Goal: Task Accomplishment & Management: Use online tool/utility

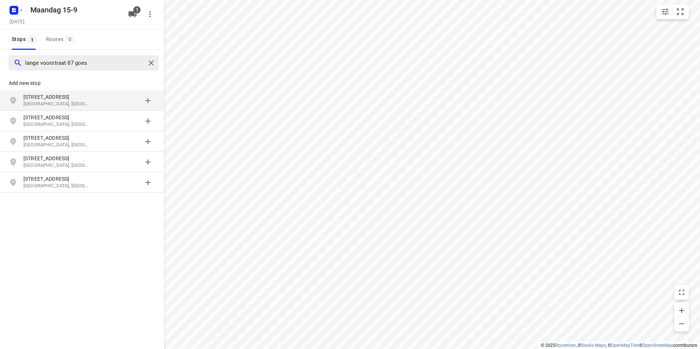
drag, startPoint x: 49, startPoint y: 63, endPoint x: 61, endPoint y: 59, distance: 12.4
click at [50, 63] on input "lange voorstraat 87 goes" at bounding box center [85, 62] width 120 height 11
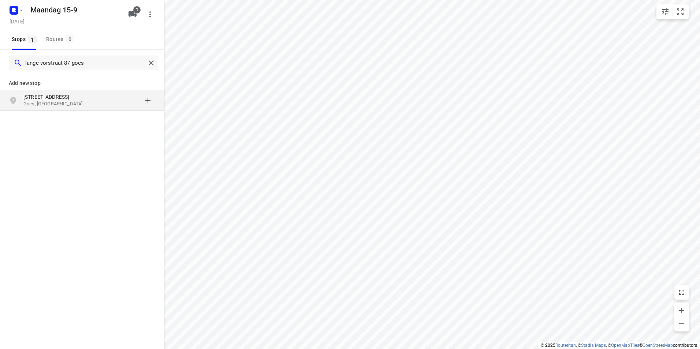
type input "lange vorstraat 87 goes"
click at [83, 99] on p "[STREET_ADDRESS]" at bounding box center [56, 96] width 67 height 7
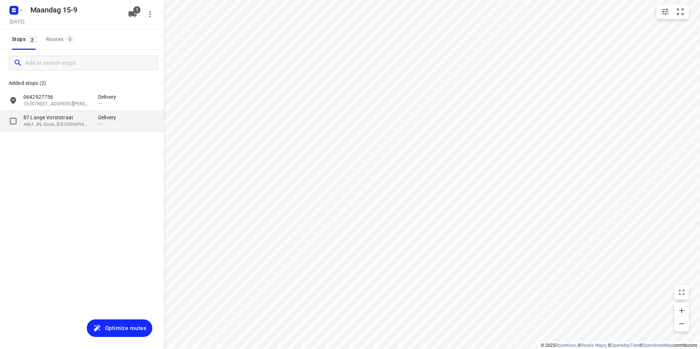
click at [83, 124] on p "4461 JN, Goes, [GEOGRAPHIC_DATA]" at bounding box center [56, 124] width 67 height 7
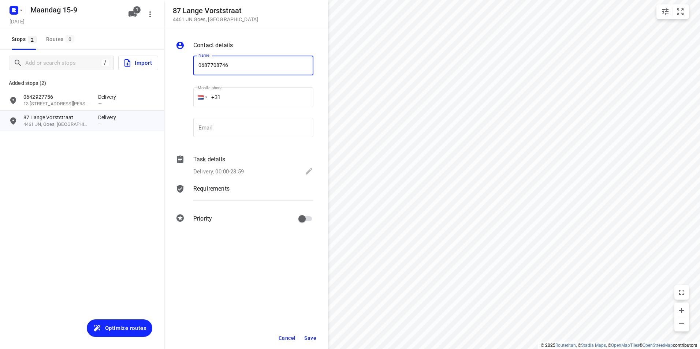
type input "0687708746"
click at [309, 336] on span "Save" at bounding box center [310, 338] width 12 height 6
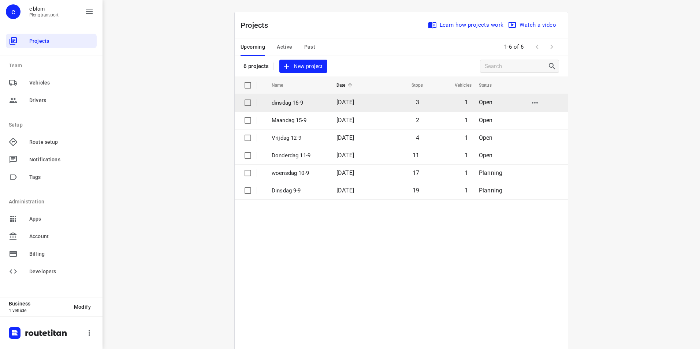
click at [293, 101] on p "dinsdag 16-9" at bounding box center [299, 103] width 54 height 8
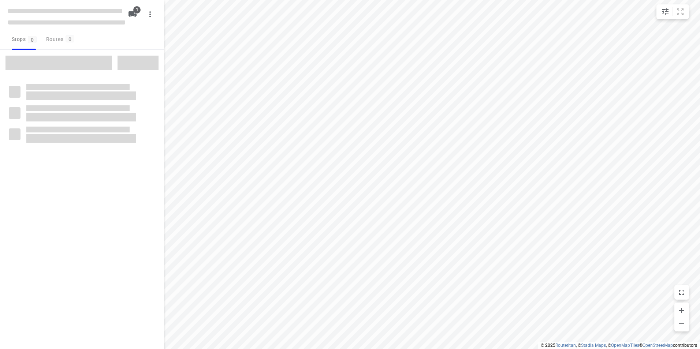
type input "distance"
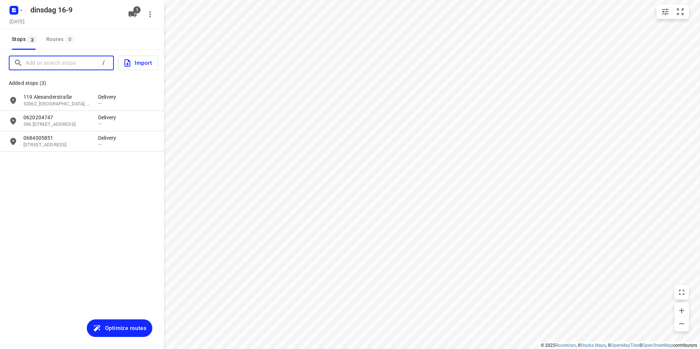
click at [64, 61] on input "Add or search stops" at bounding box center [62, 62] width 73 height 11
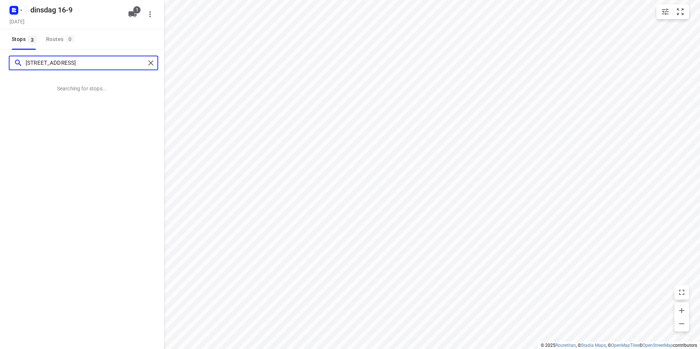
type input "[STREET_ADDRESS]"
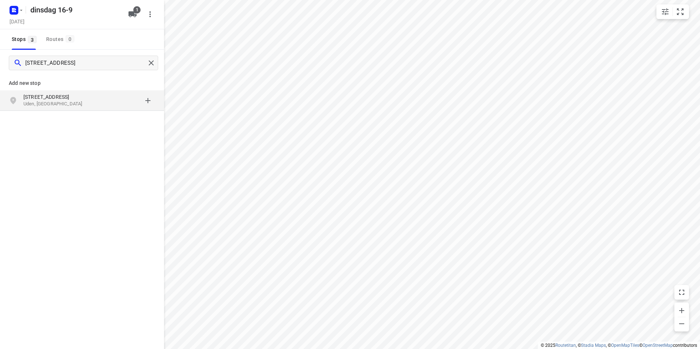
click at [60, 100] on p "[STREET_ADDRESS]" at bounding box center [56, 96] width 67 height 7
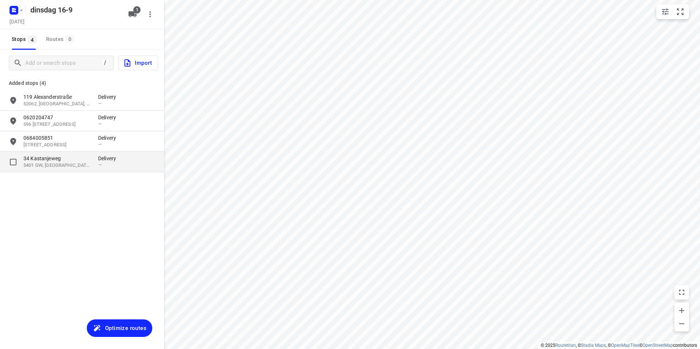
click at [63, 163] on p "5401 GW, [GEOGRAPHIC_DATA], [GEOGRAPHIC_DATA]" at bounding box center [56, 165] width 67 height 7
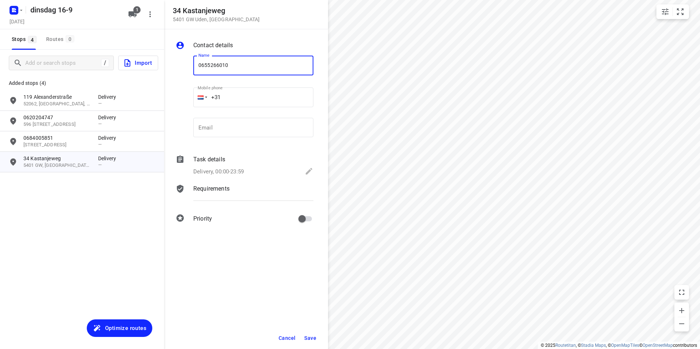
type input "0655266010"
click at [309, 335] on span "Save" at bounding box center [310, 338] width 12 height 6
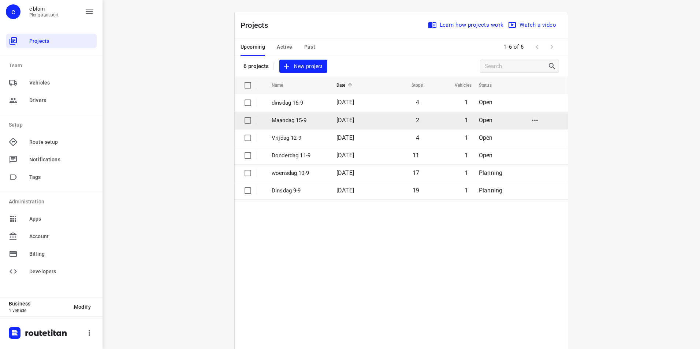
click at [299, 120] on p "Maandag 15-9" at bounding box center [299, 120] width 54 height 8
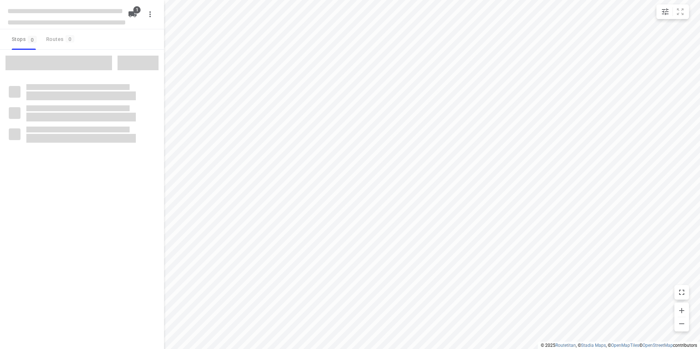
type input "distance"
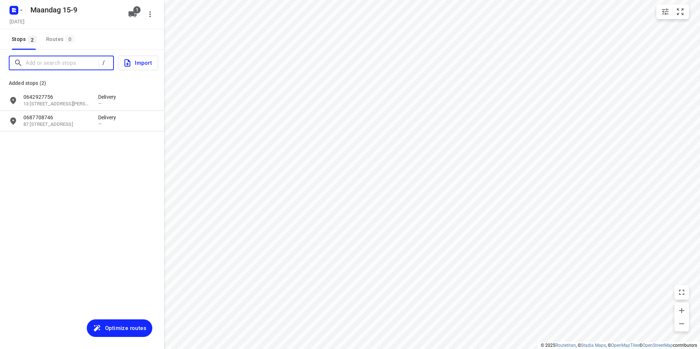
click at [59, 67] on input "Add or search stops" at bounding box center [62, 62] width 73 height 11
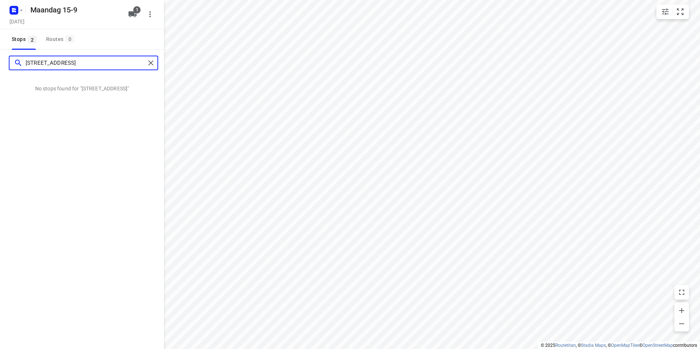
click at [50, 61] on input "[STREET_ADDRESS]" at bounding box center [86, 62] width 120 height 11
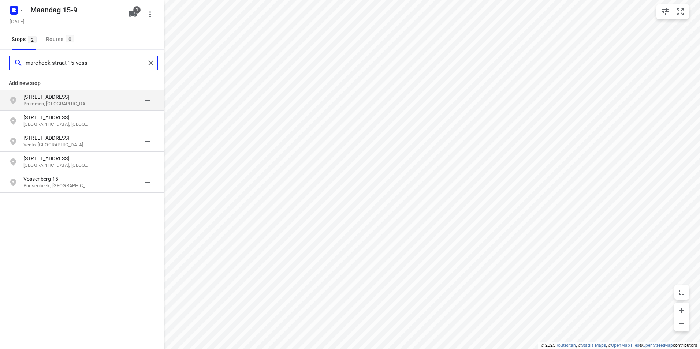
click at [90, 64] on input "marehoek straat 15 voss" at bounding box center [86, 62] width 120 height 11
type input "[STREET_ADDRESS]"
click at [57, 102] on p "Oud-Vossemeer, [GEOGRAPHIC_DATA]" at bounding box center [56, 104] width 67 height 7
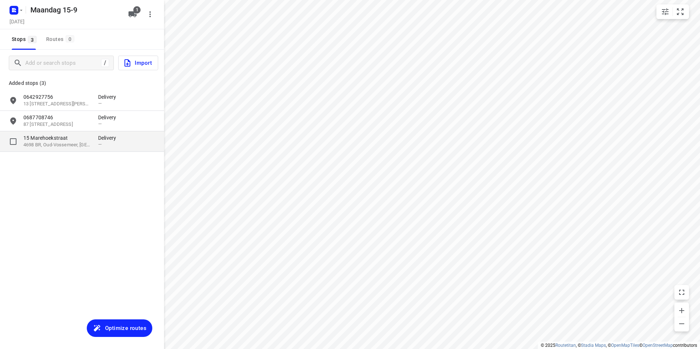
click at [67, 143] on p "4698 BR, Oud-Vossemeer, [GEOGRAPHIC_DATA]" at bounding box center [56, 145] width 67 height 7
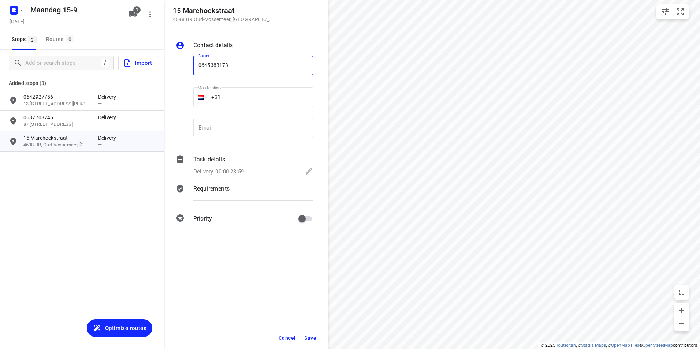
type input "0645383173"
click at [311, 338] on span "Save" at bounding box center [310, 338] width 12 height 6
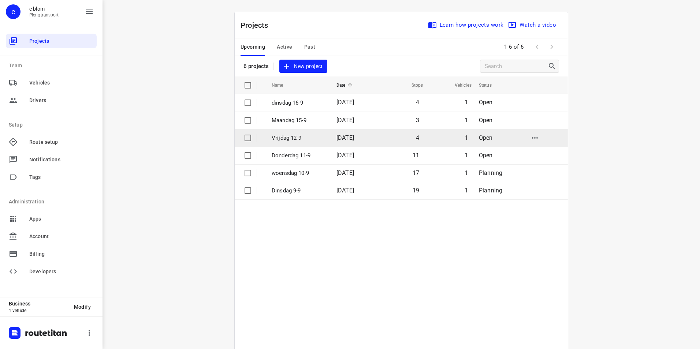
click at [325, 136] on td "Vrijdag 12-9" at bounding box center [297, 138] width 66 height 18
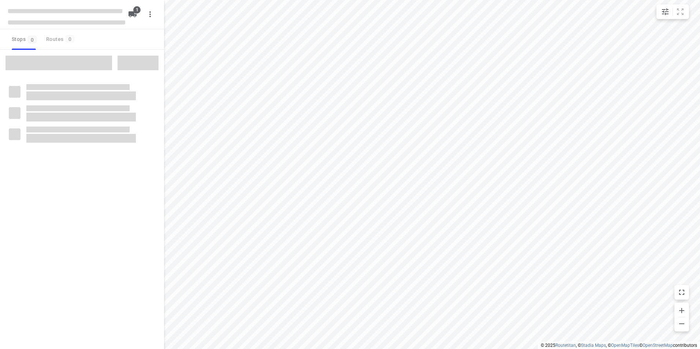
type input "distance"
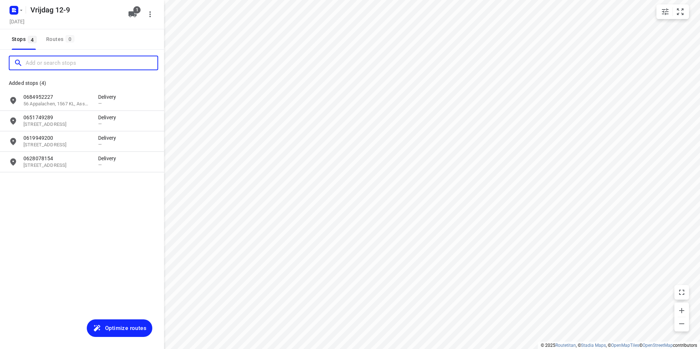
click at [61, 63] on input "Add or search stops" at bounding box center [92, 62] width 132 height 11
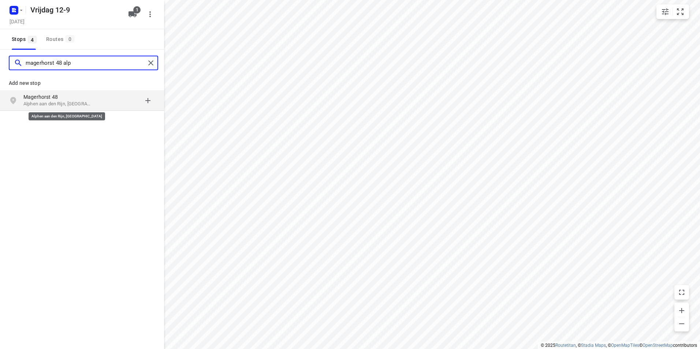
type input "magerhorst 48 alp"
click at [53, 101] on p "Alphen aan den Rijn, [GEOGRAPHIC_DATA]" at bounding box center [56, 104] width 67 height 7
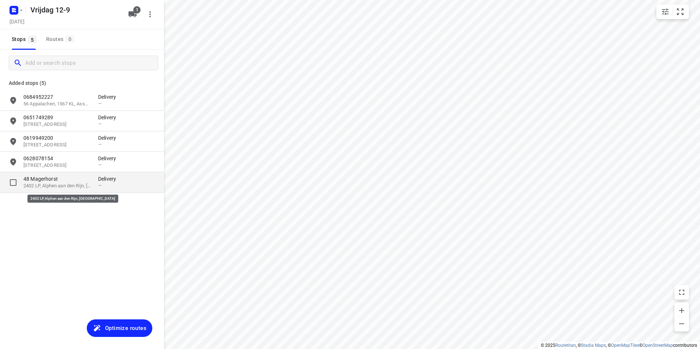
click at [55, 184] on p "2402 LP, Alphen aan den Rijn, [GEOGRAPHIC_DATA]" at bounding box center [56, 186] width 67 height 7
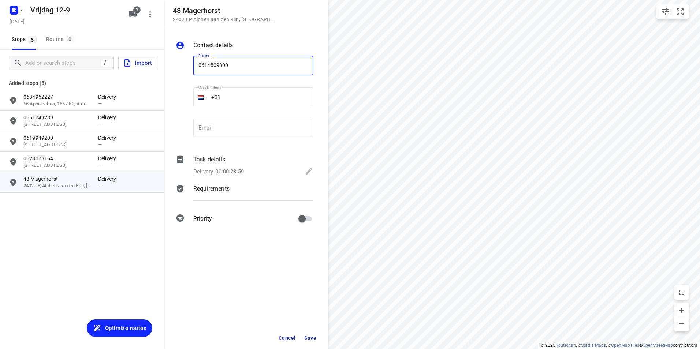
type input "0614809800"
click at [310, 335] on span "Save" at bounding box center [310, 338] width 12 height 6
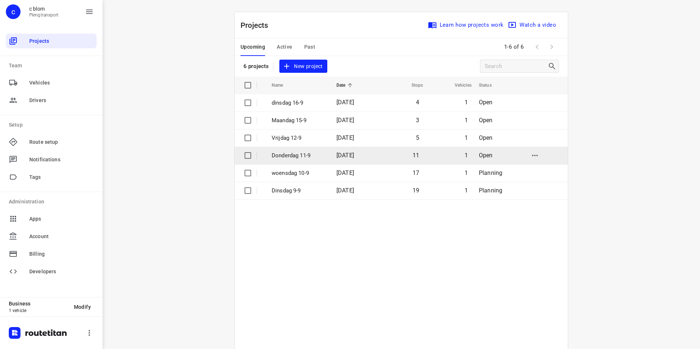
click at [305, 152] on p "Donderdag 11-9" at bounding box center [299, 156] width 54 height 8
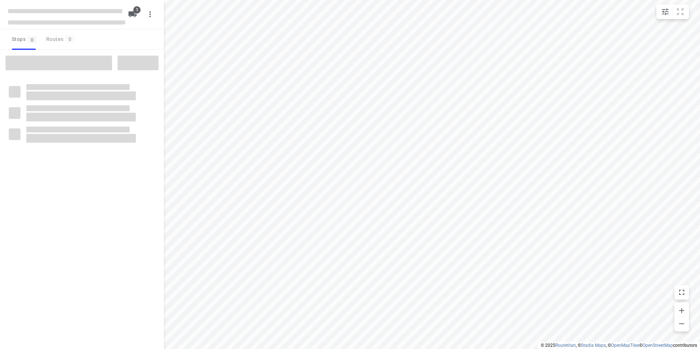
type input "distance"
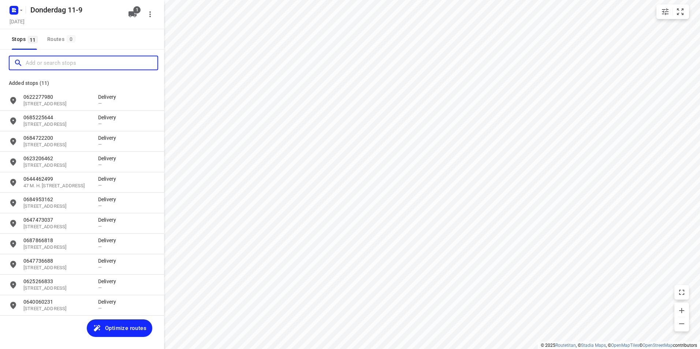
click at [77, 66] on input "Add or search stops" at bounding box center [92, 62] width 132 height 11
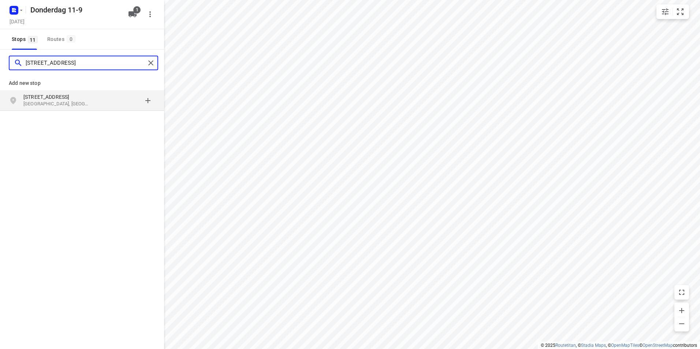
type input "[STREET_ADDRESS]"
click at [97, 100] on p "[STREET_ADDRESS]" at bounding box center [60, 96] width 75 height 7
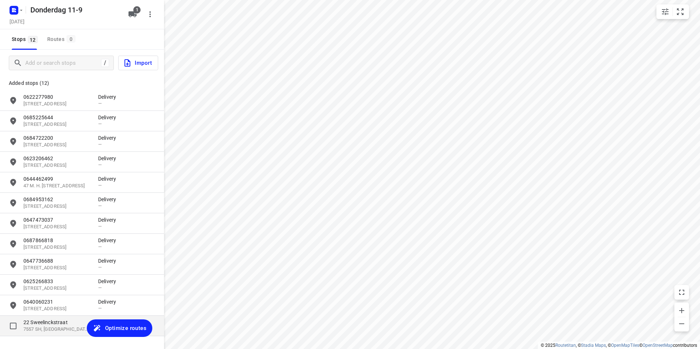
click at [54, 325] on p "22 Sweelinckstraat" at bounding box center [56, 322] width 67 height 7
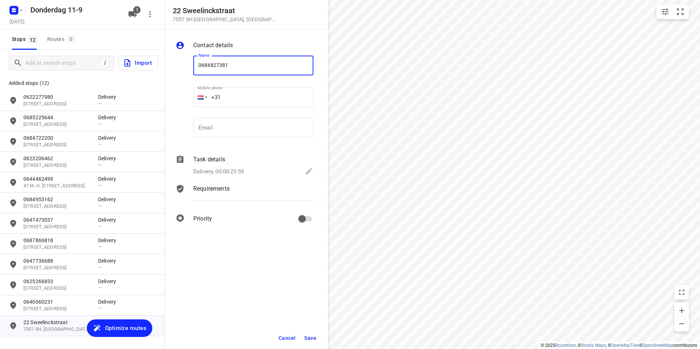
type input "0684827381"
click at [309, 337] on span "Save" at bounding box center [310, 338] width 12 height 6
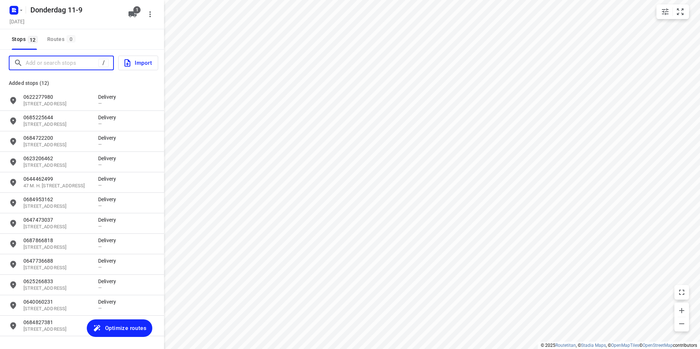
click at [66, 64] on input "Add or search stops" at bounding box center [62, 62] width 73 height 11
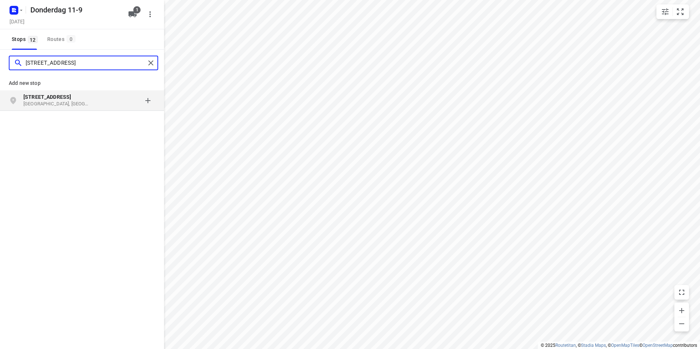
type input "[STREET_ADDRESS]"
click at [55, 101] on p "[GEOGRAPHIC_DATA], [GEOGRAPHIC_DATA]" at bounding box center [56, 104] width 67 height 7
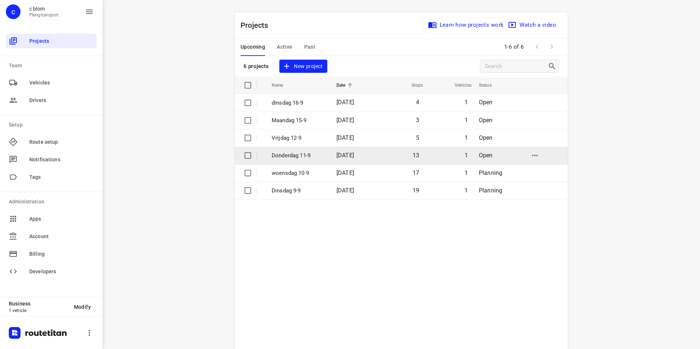
click at [301, 155] on p "Donderdag 11-9" at bounding box center [299, 156] width 54 height 8
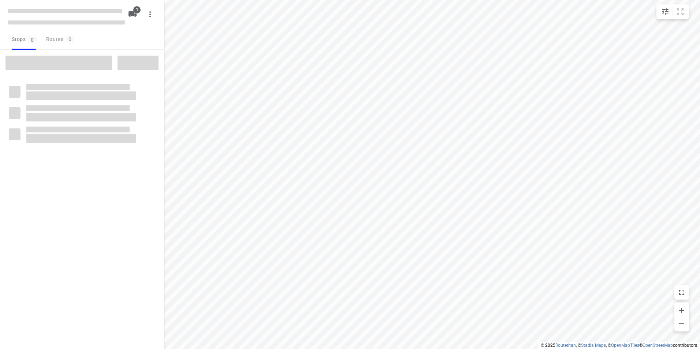
type input "distance"
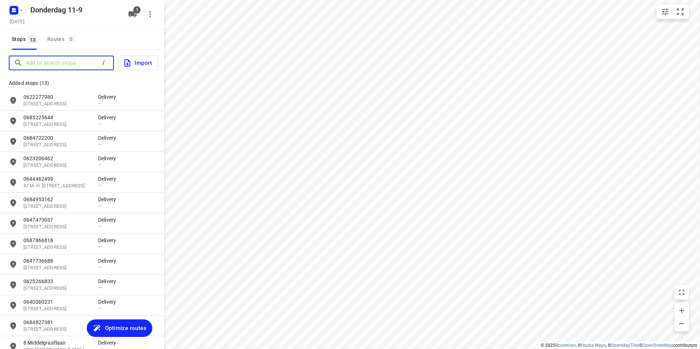
click at [55, 62] on input "Add or search stops" at bounding box center [62, 62] width 73 height 11
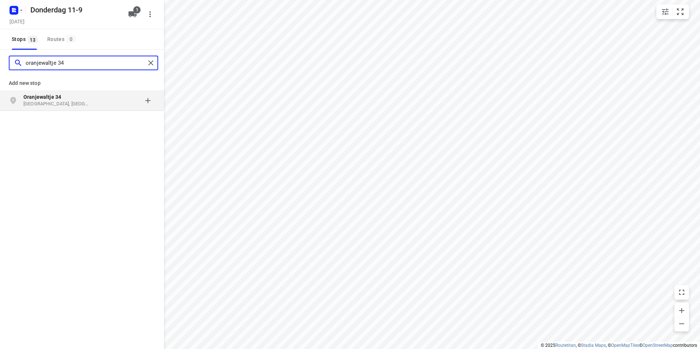
type input "oranjewaltje 34"
click at [52, 101] on p "[GEOGRAPHIC_DATA], [GEOGRAPHIC_DATA]" at bounding box center [56, 104] width 67 height 7
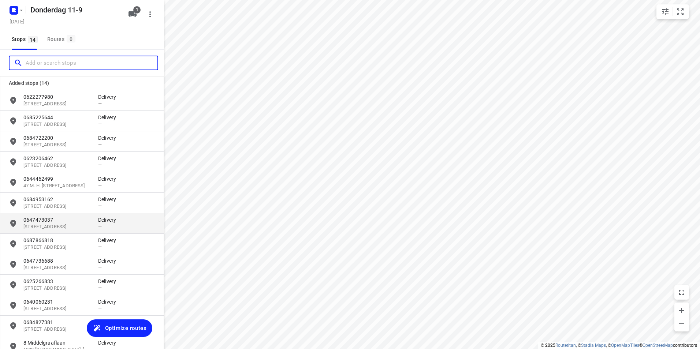
scroll to position [62, 0]
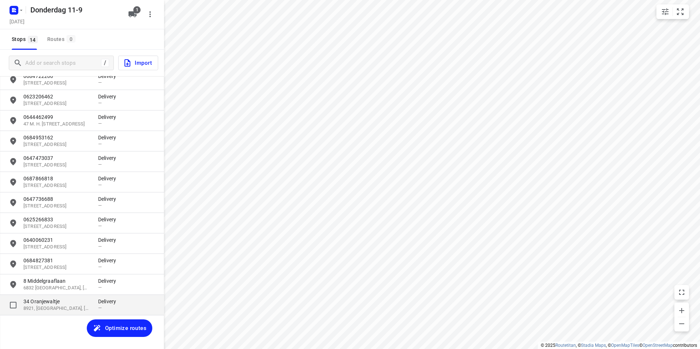
click at [76, 307] on p "8921, [GEOGRAPHIC_DATA], [GEOGRAPHIC_DATA]" at bounding box center [56, 308] width 67 height 7
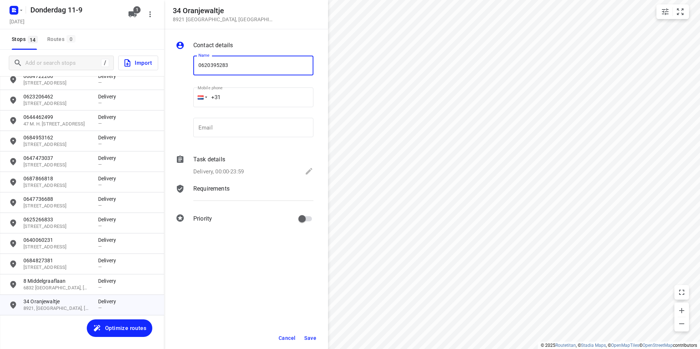
type input "0620395283"
click at [307, 336] on span "Save" at bounding box center [310, 338] width 12 height 6
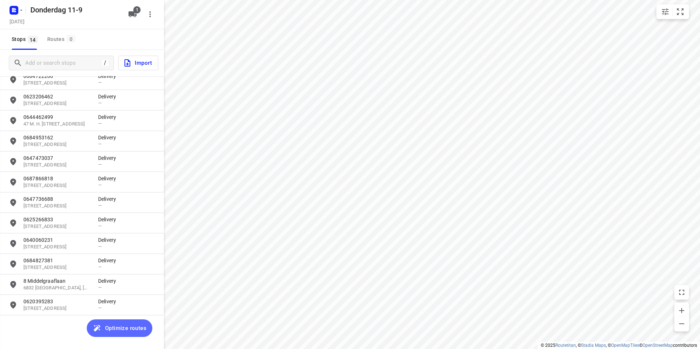
click at [128, 329] on span "Optimize routes" at bounding box center [125, 329] width 41 height 10
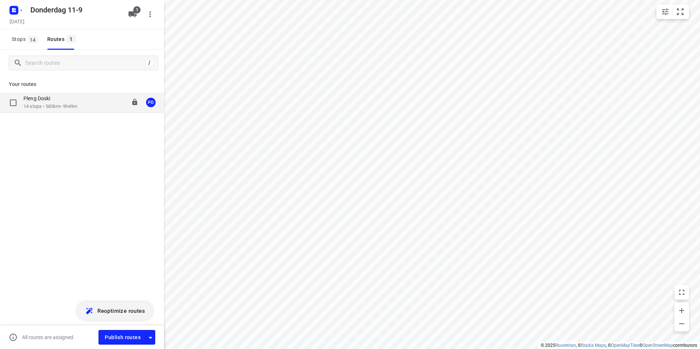
click at [101, 107] on div "Pleng Doski 14 stops • 583km • 9h49m 08:00-17:49 PD" at bounding box center [93, 102] width 141 height 15
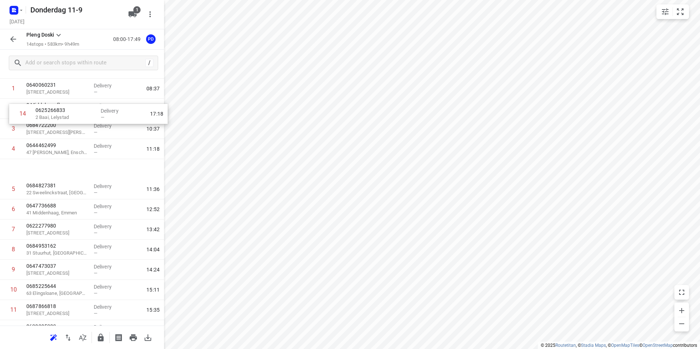
scroll to position [0, 0]
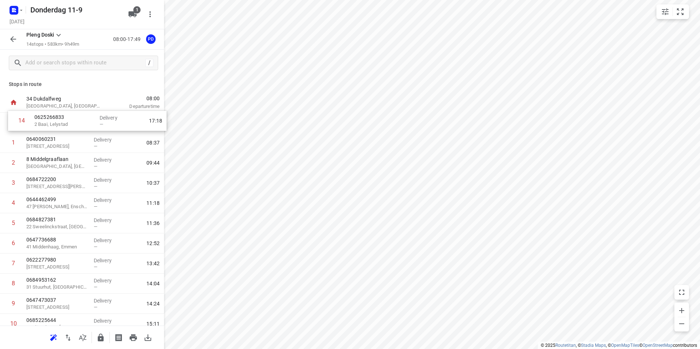
drag, startPoint x: 68, startPoint y: 301, endPoint x: 77, endPoint y: 124, distance: 176.6
click at [77, 124] on div "1 0640060231 [GEOGRAPHIC_DATA] — 08:37 2 [GEOGRAPHIC_DATA], [GEOGRAPHIC_DATA] D…" at bounding box center [82, 254] width 164 height 282
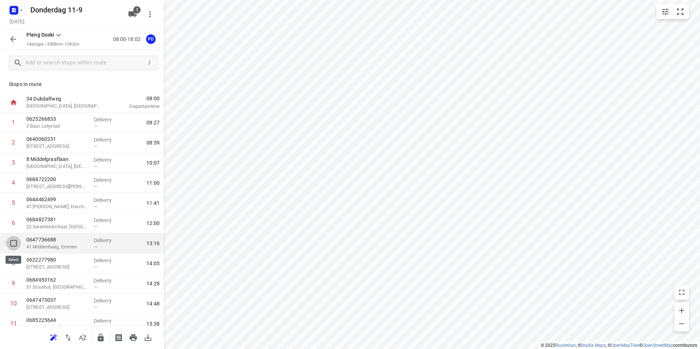
click at [14, 245] on input "checkbox" at bounding box center [13, 243] width 15 height 15
checkbox input "true"
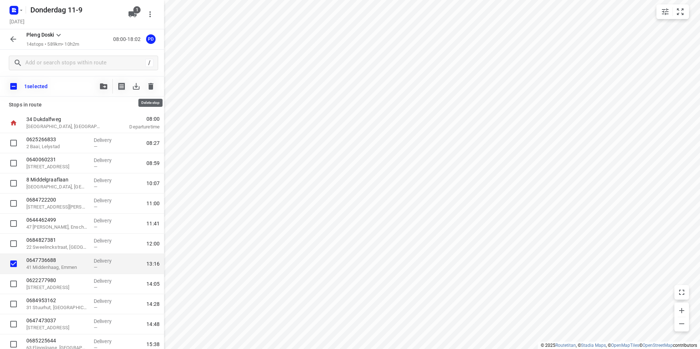
click at [152, 86] on icon "button" at bounding box center [150, 86] width 5 height 7
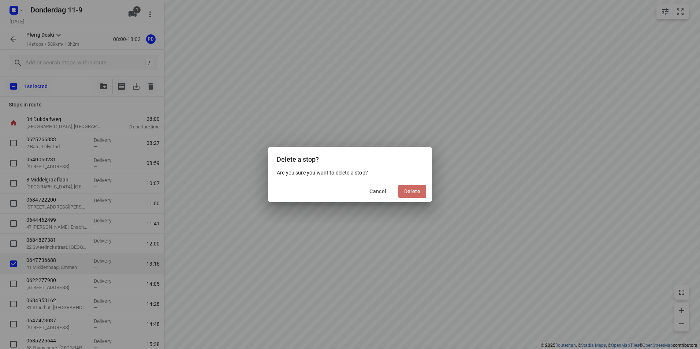
click at [419, 195] on button "Delete" at bounding box center [412, 191] width 28 height 13
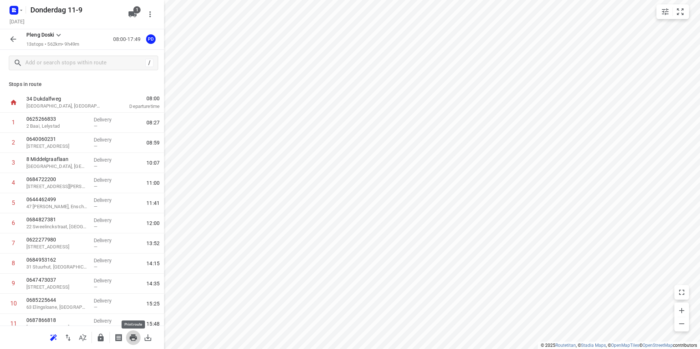
click at [134, 334] on icon "button" at bounding box center [133, 337] width 9 height 9
